Goal: Task Accomplishment & Management: Use online tool/utility

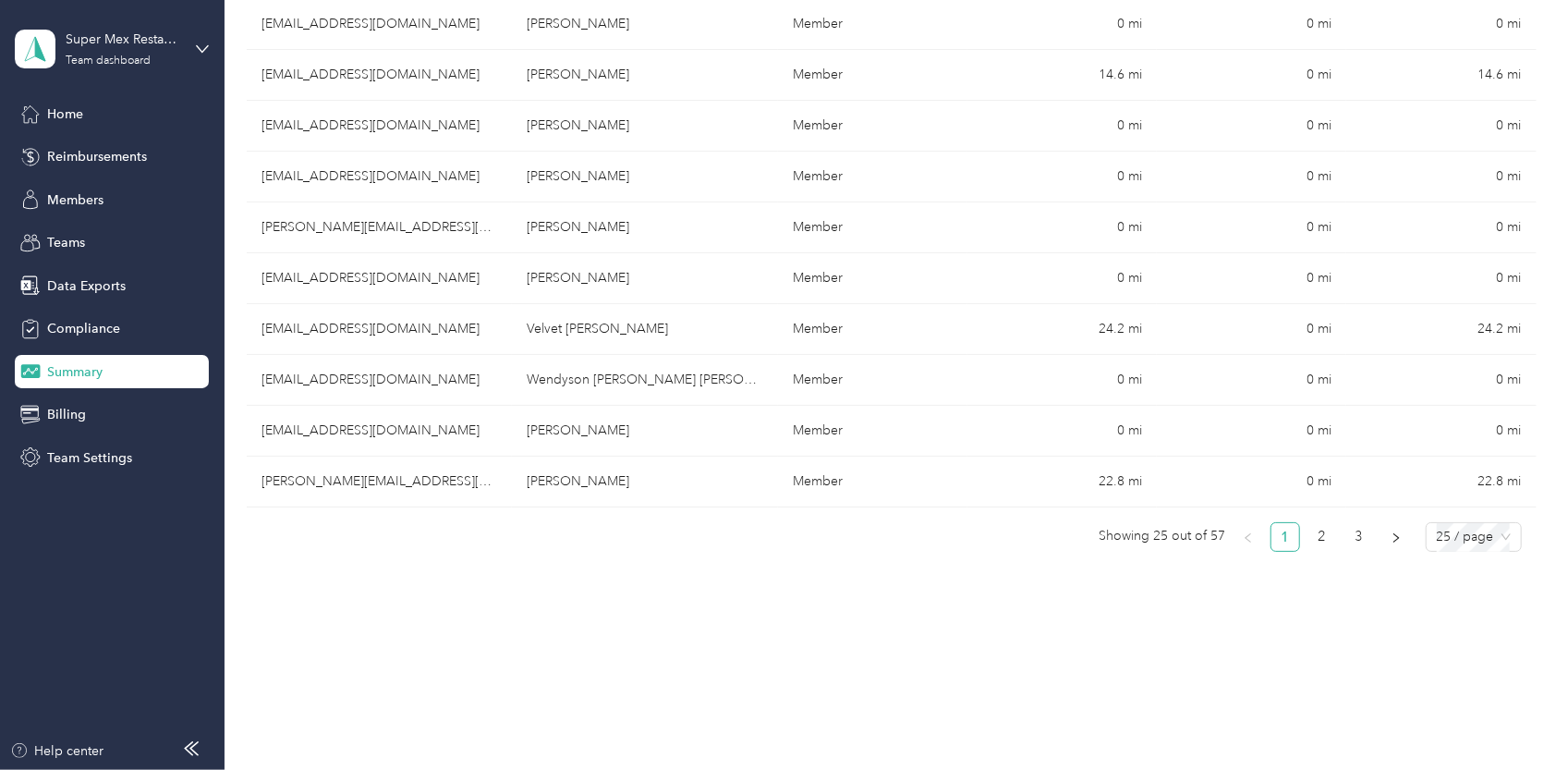
scroll to position [1201, 0]
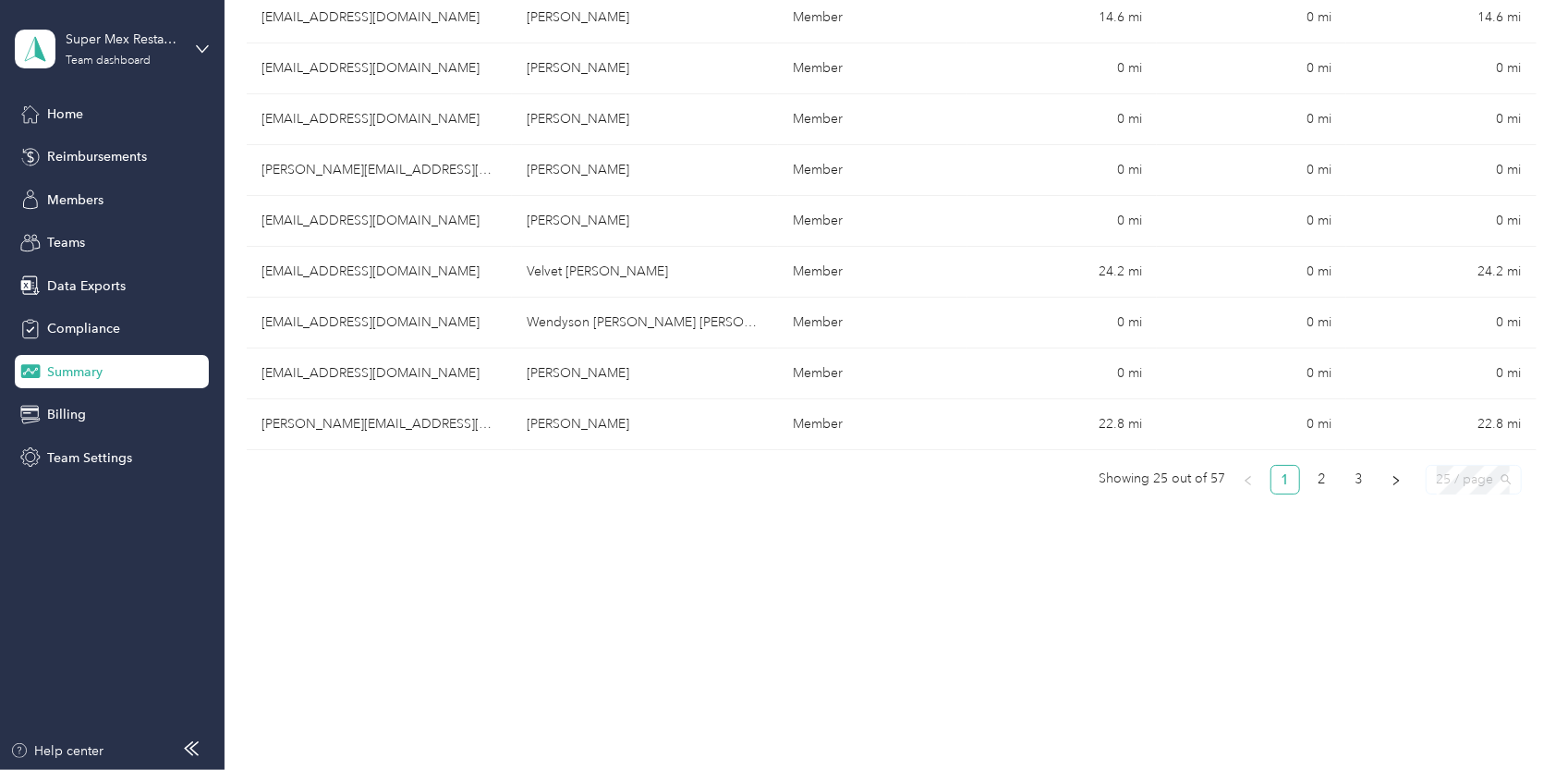
click at [1442, 471] on span "25 / page" at bounding box center [1473, 480] width 74 height 28
click at [1456, 579] on div "100 / page" at bounding box center [1473, 576] width 88 height 30
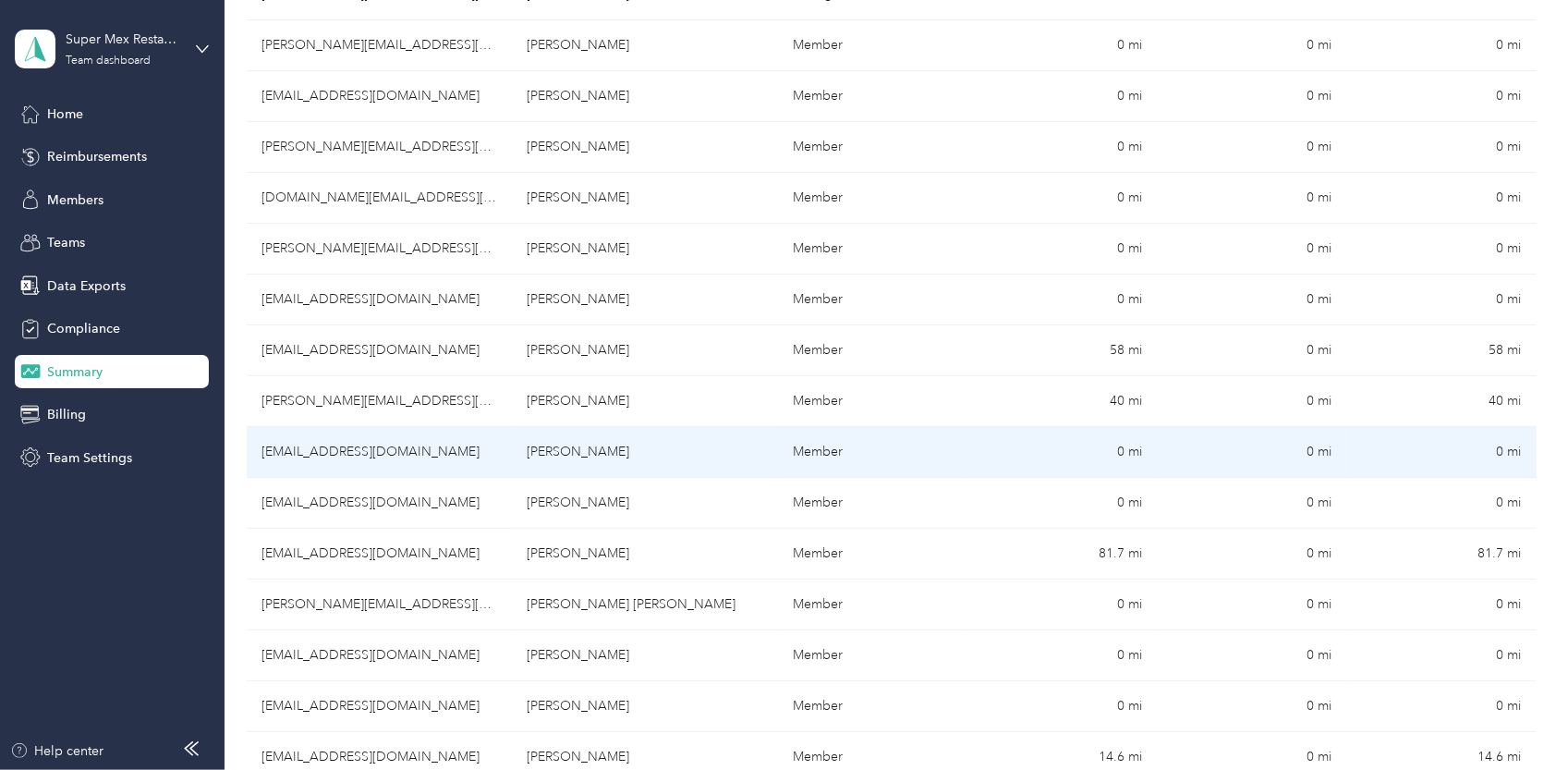
scroll to position [61, 0]
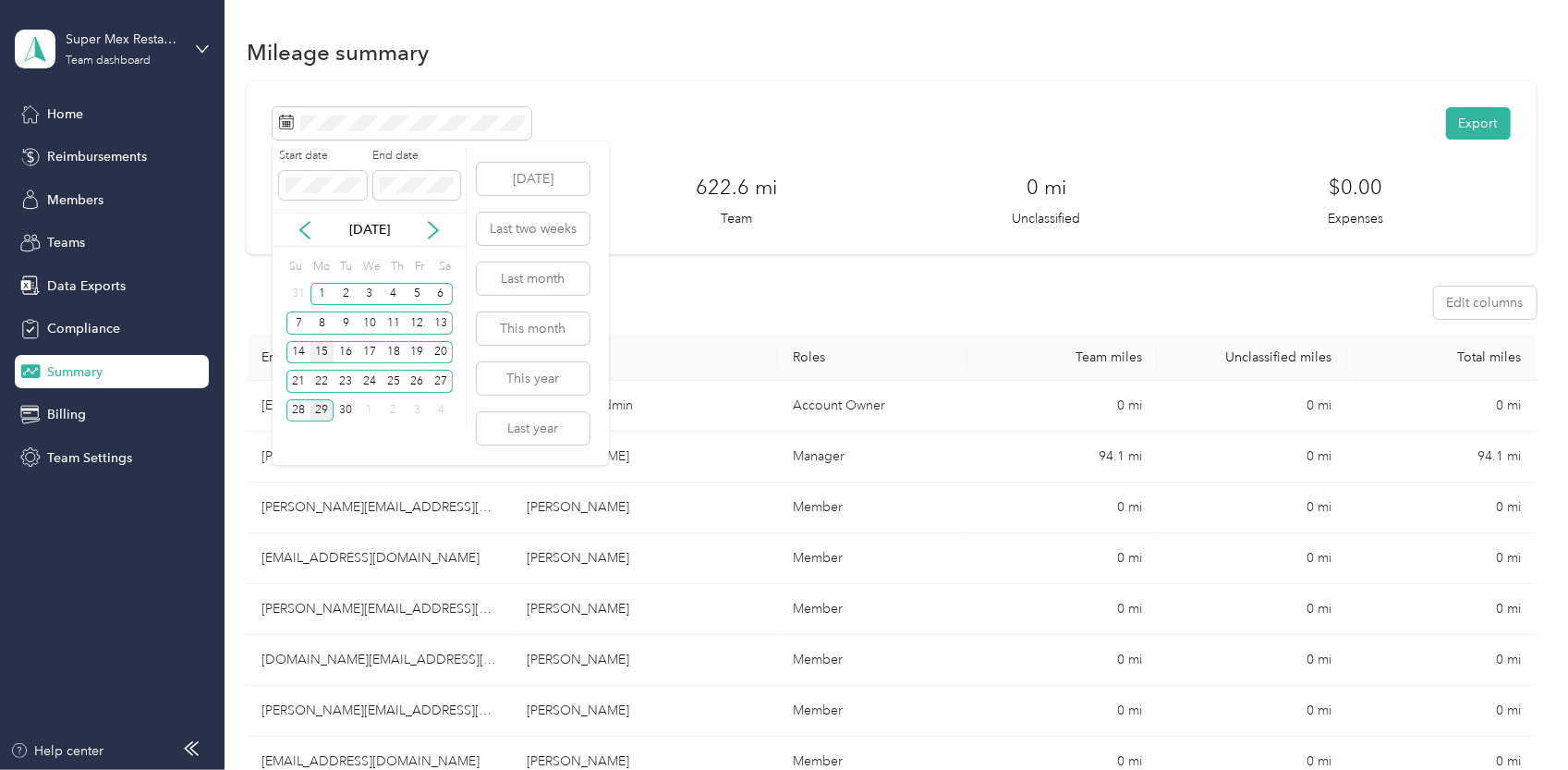
click at [330, 355] on div "15" at bounding box center [322, 351] width 24 height 23
click at [295, 423] on div "28" at bounding box center [298, 411] width 24 height 30
click at [300, 404] on div "28" at bounding box center [298, 410] width 24 height 23
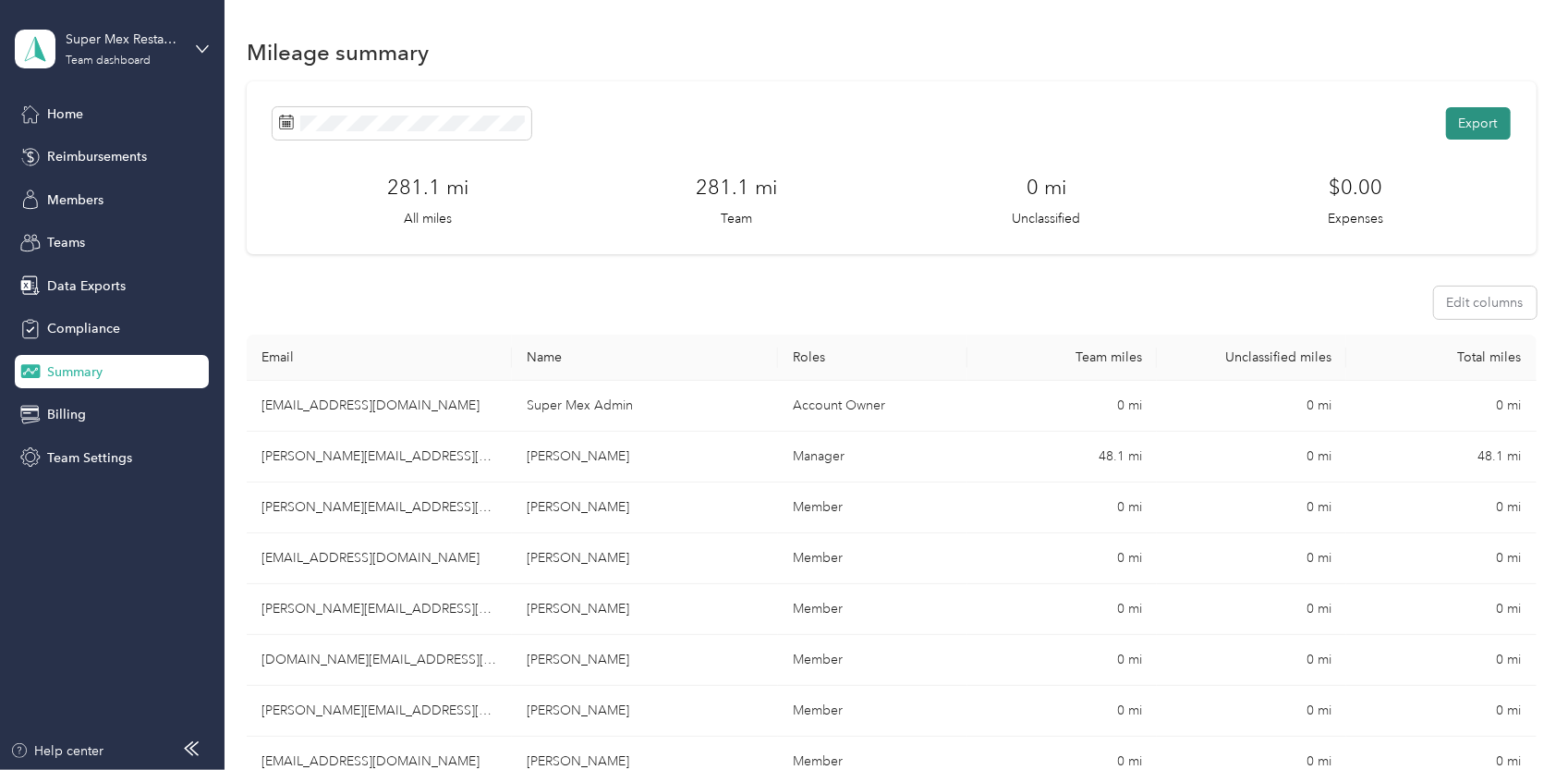
click at [1472, 112] on button "Export" at bounding box center [1479, 123] width 65 height 33
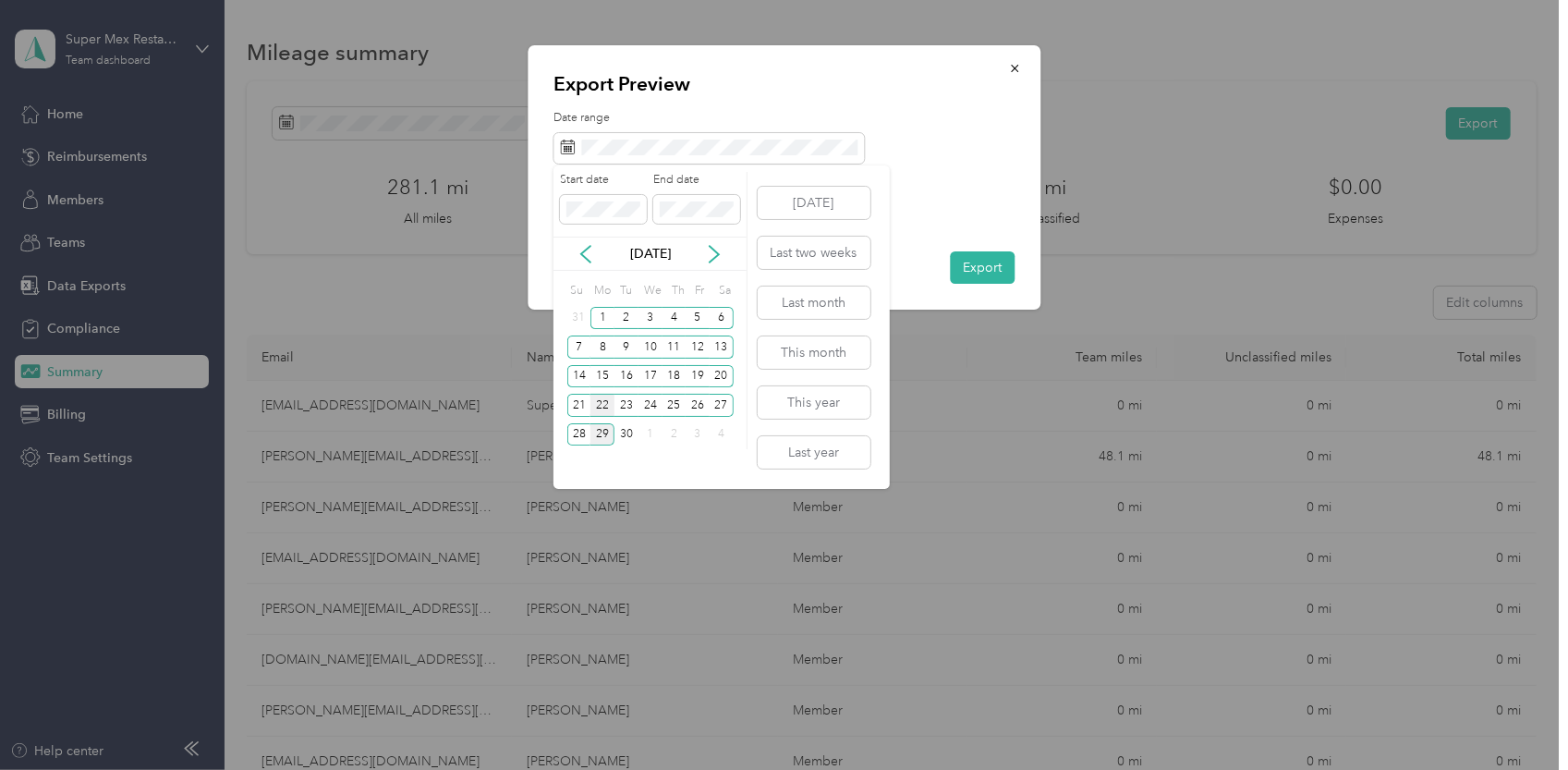
drag, startPoint x: 608, startPoint y: 379, endPoint x: 600, endPoint y: 395, distance: 17.9
click at [604, 389] on div "Su Mo Tu We Th Fr Sa 31 1 2 3 4 5 6 7 8 9 10 11 12 13 14 15 16 17 18 19 20 21 2…" at bounding box center [651, 363] width 166 height 172
click at [604, 376] on div "15" at bounding box center [602, 376] width 24 height 23
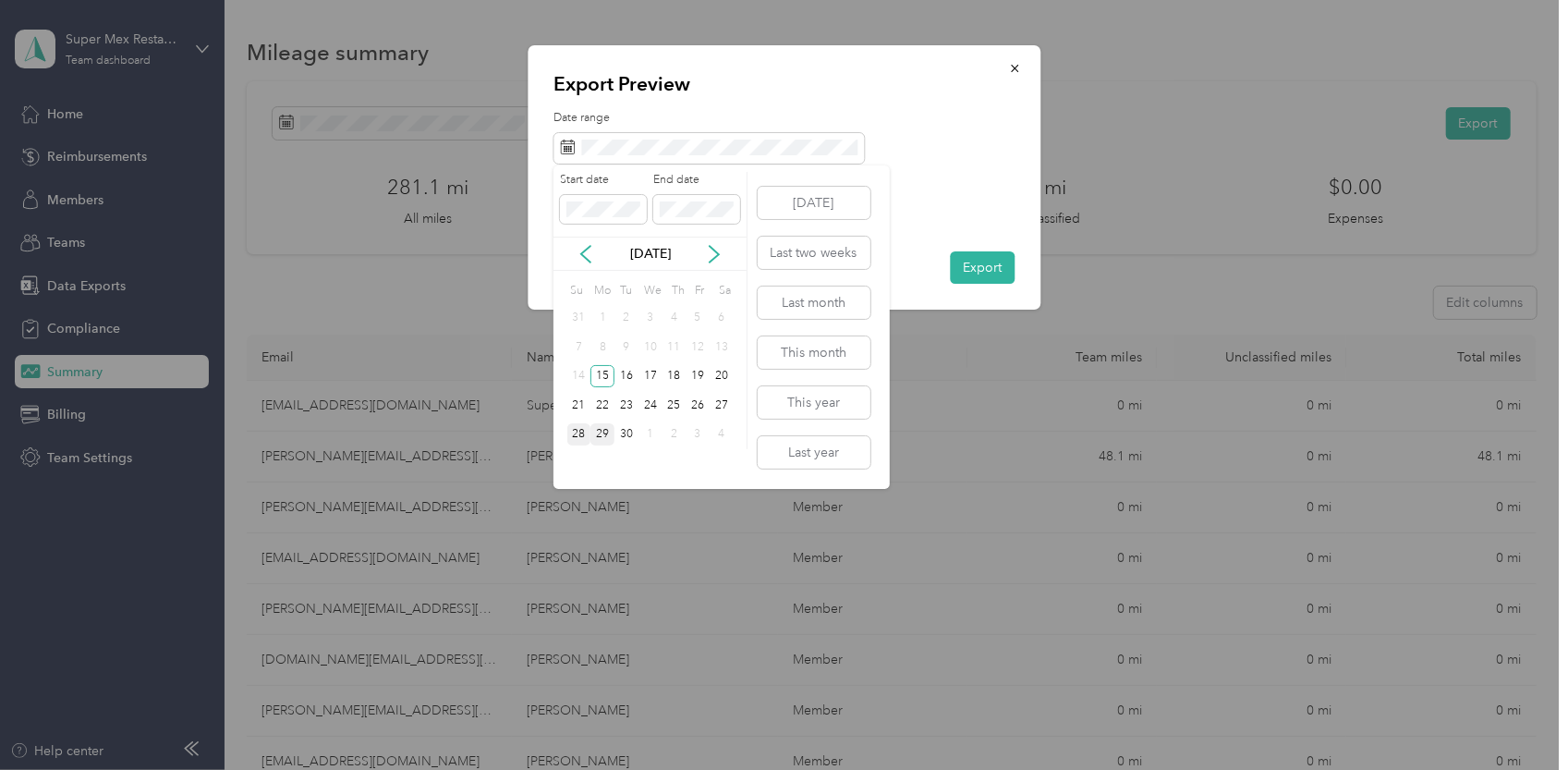
click at [575, 432] on div "28" at bounding box center [580, 434] width 24 height 23
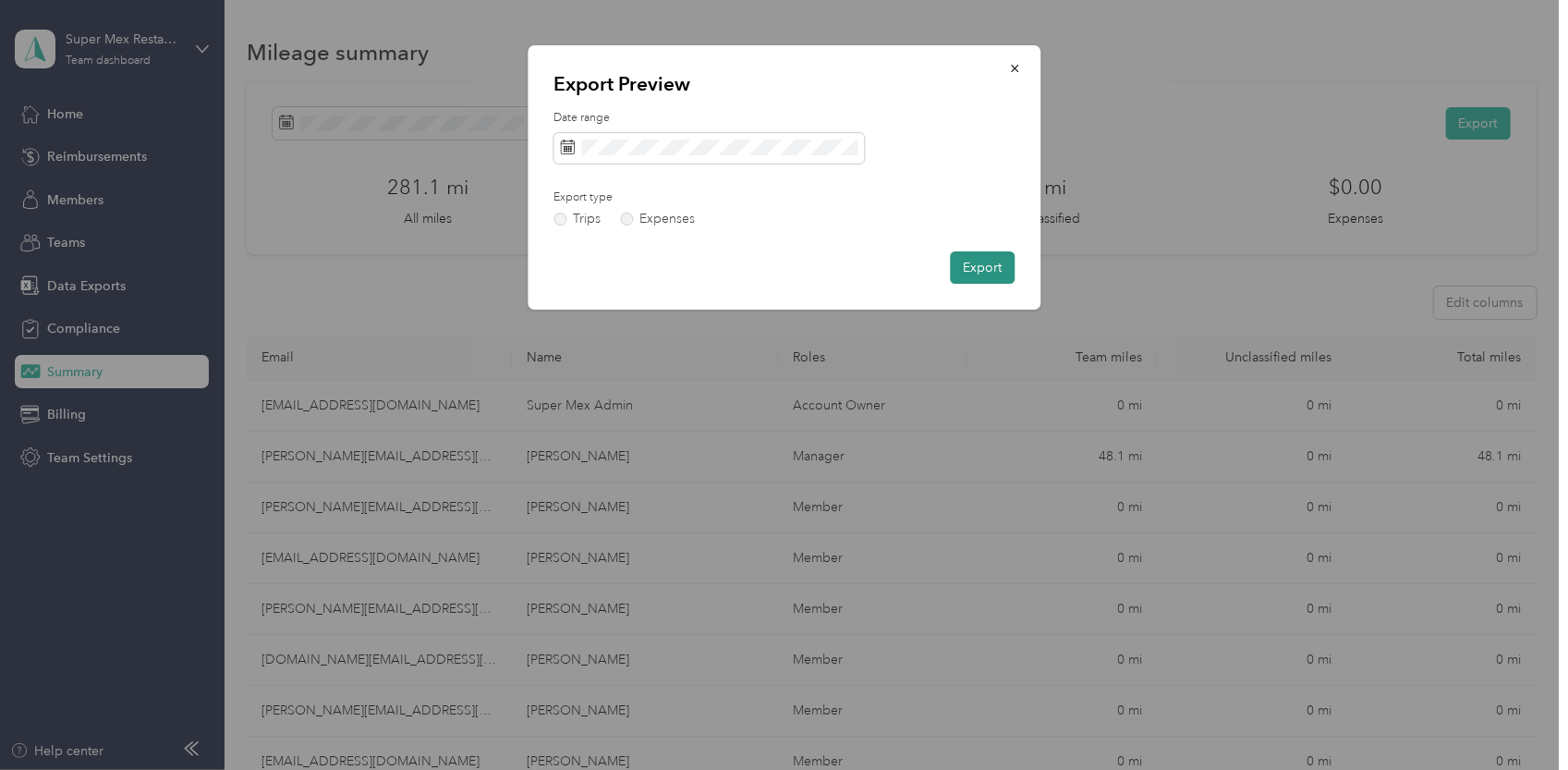
click at [979, 259] on button "Export" at bounding box center [982, 268] width 65 height 33
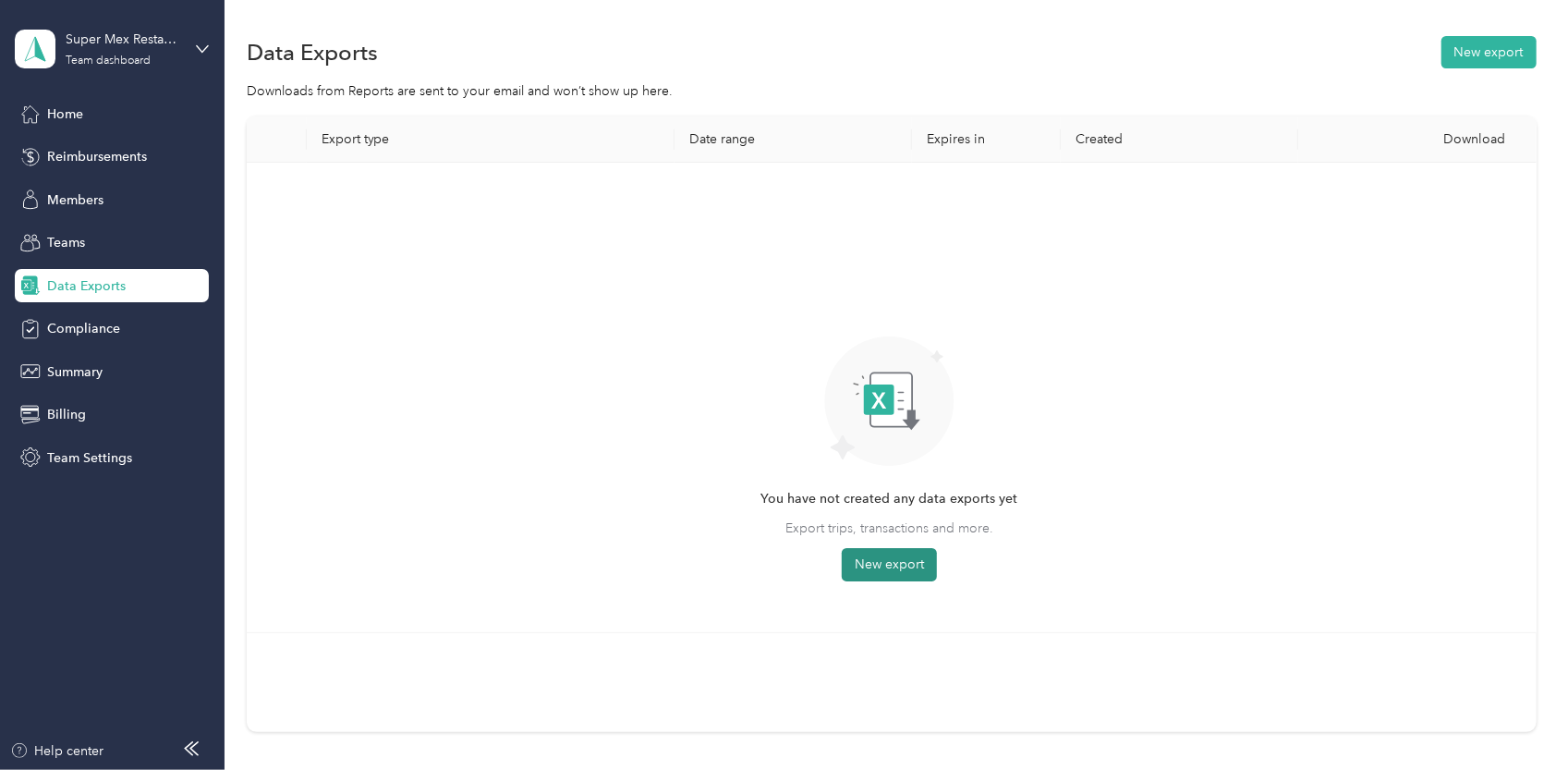
click at [871, 564] on button "New export" at bounding box center [890, 565] width 95 height 34
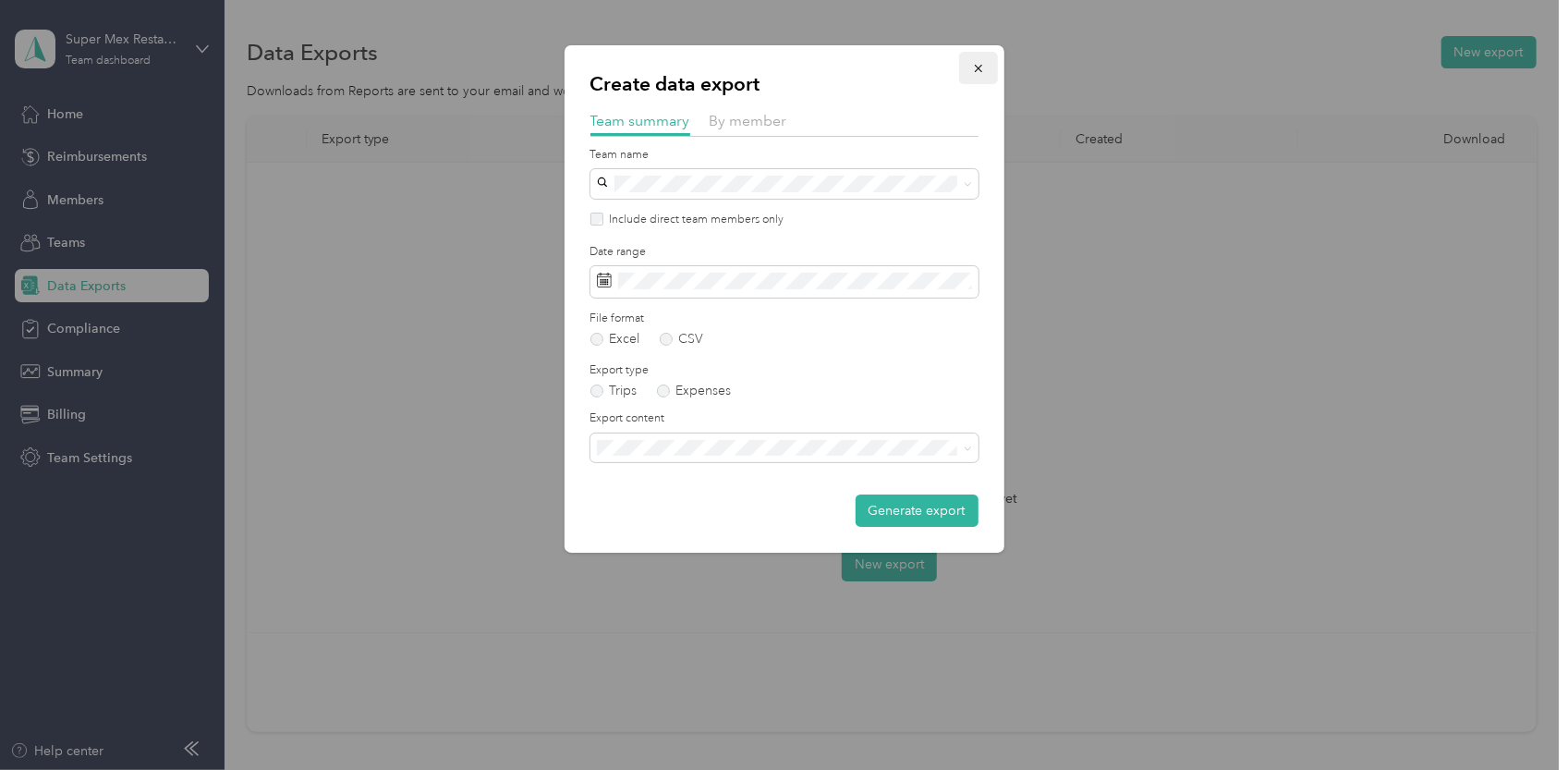
click at [994, 65] on button "button" at bounding box center [978, 67] width 39 height 33
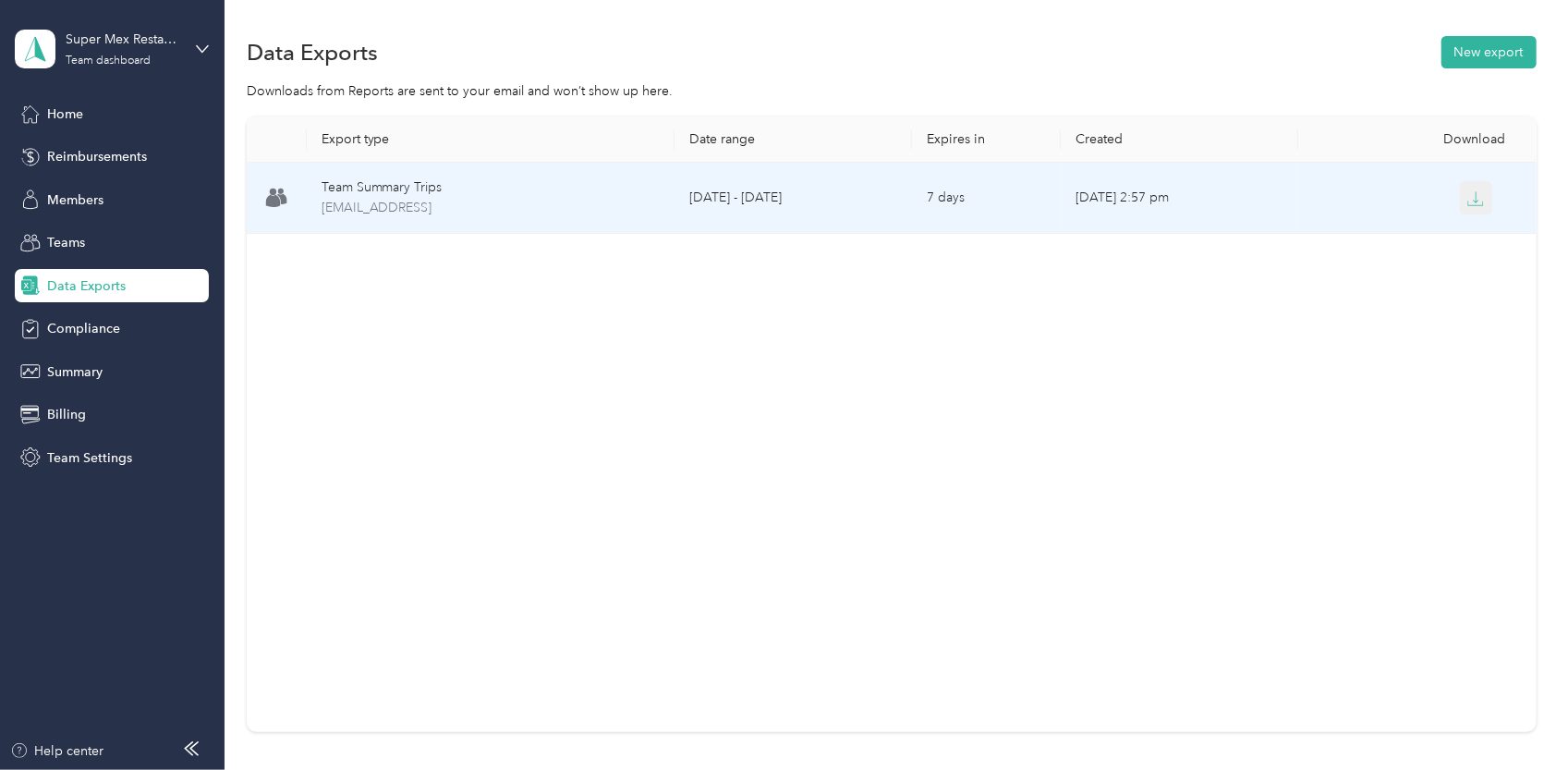
click at [1475, 199] on icon "button" at bounding box center [1475, 198] width 17 height 17
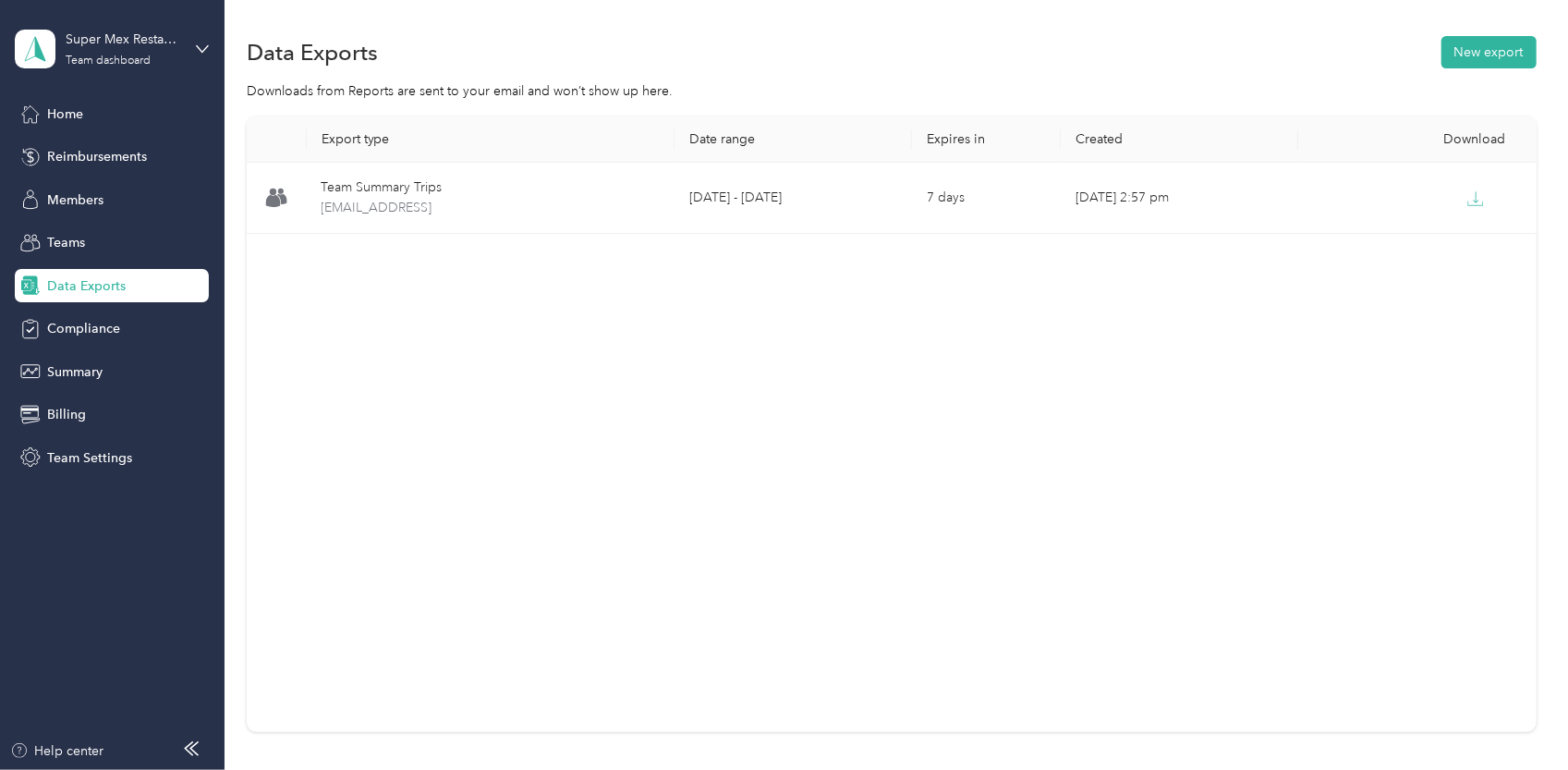
drag, startPoint x: 966, startPoint y: 450, endPoint x: 425, endPoint y: 158, distance: 614.8
click at [961, 449] on div "Export type Date range Expires in Created Download Team Summary Trips team-summ…" at bounding box center [891, 424] width 1289 height 615
